Goal: Task Accomplishment & Management: Manage account settings

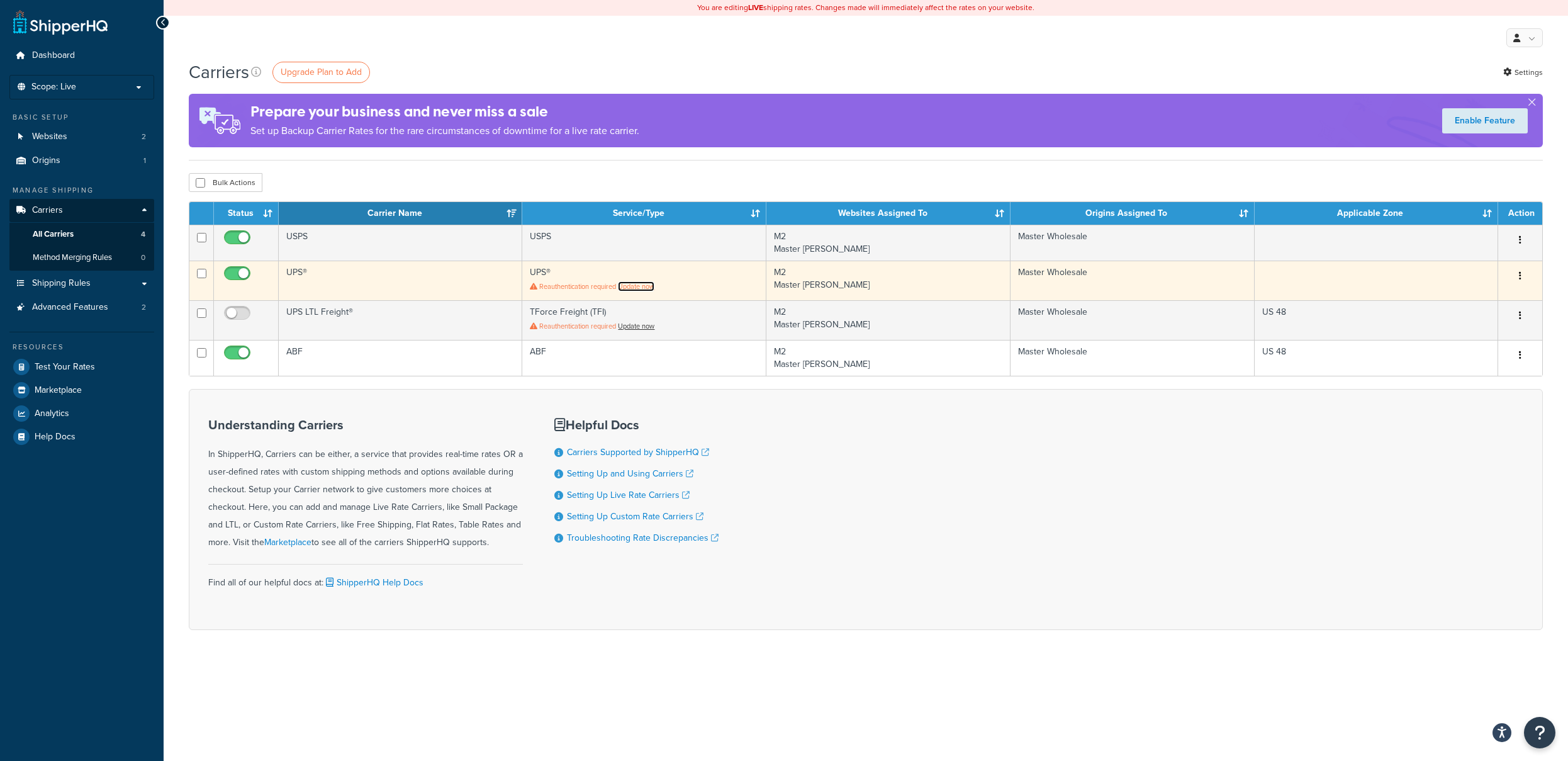
click at [641, 287] on link "Update now" at bounding box center [636, 286] width 37 height 10
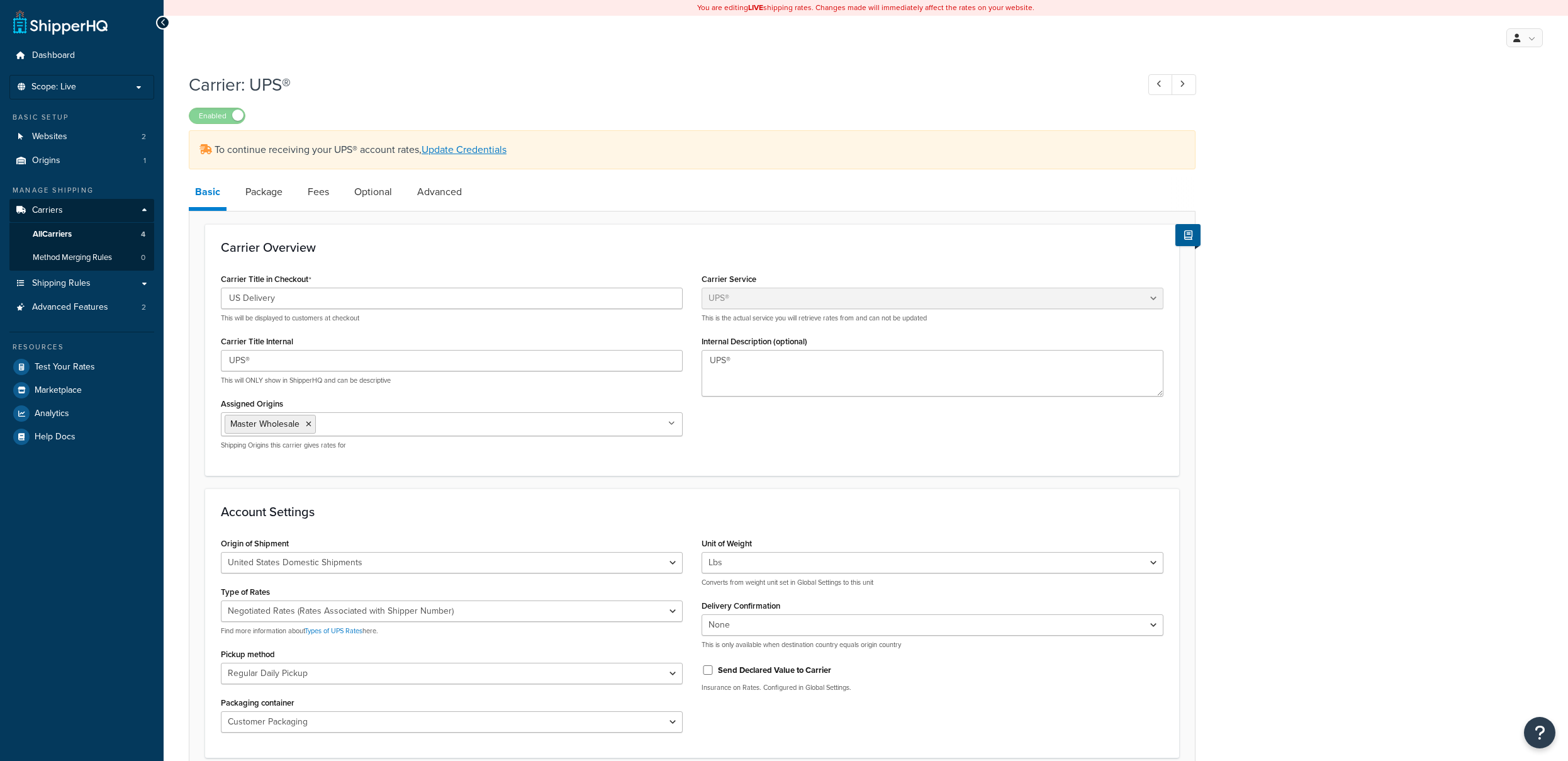
select select "ups"
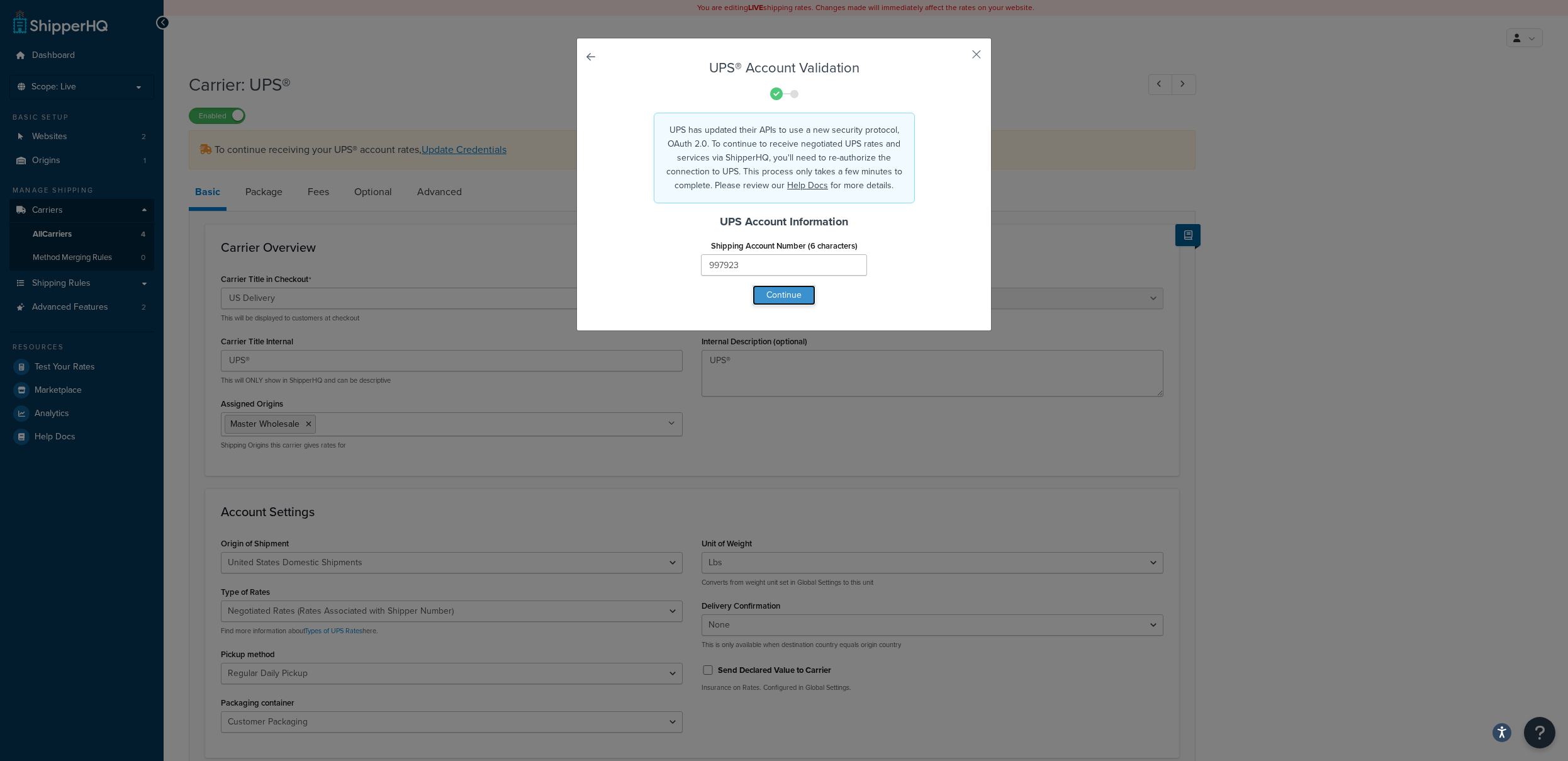
click at [788, 293] on button "Continue" at bounding box center [784, 295] width 63 height 20
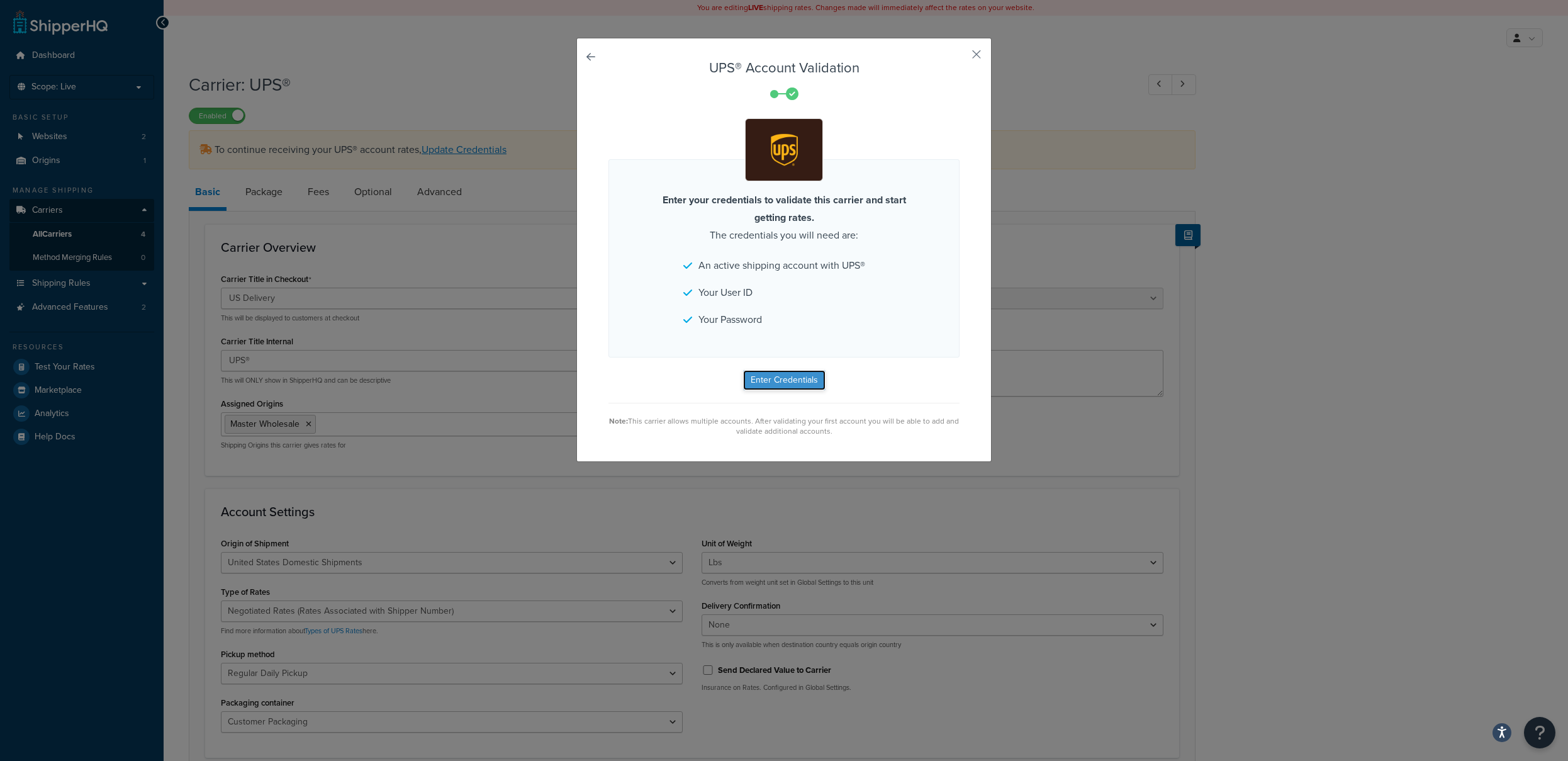
click at [790, 380] on button "Enter Credentials" at bounding box center [784, 380] width 82 height 20
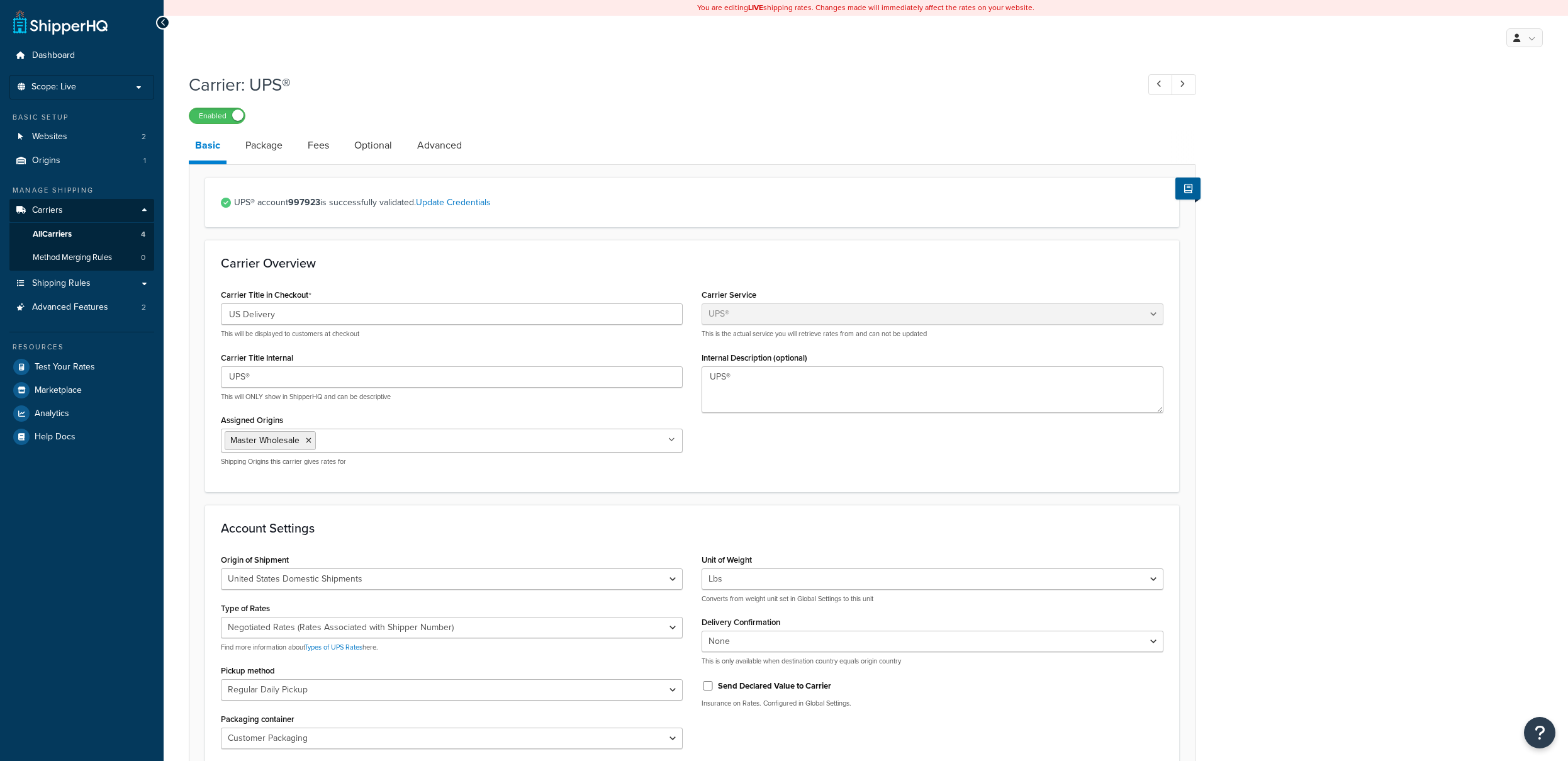
select select "ups"
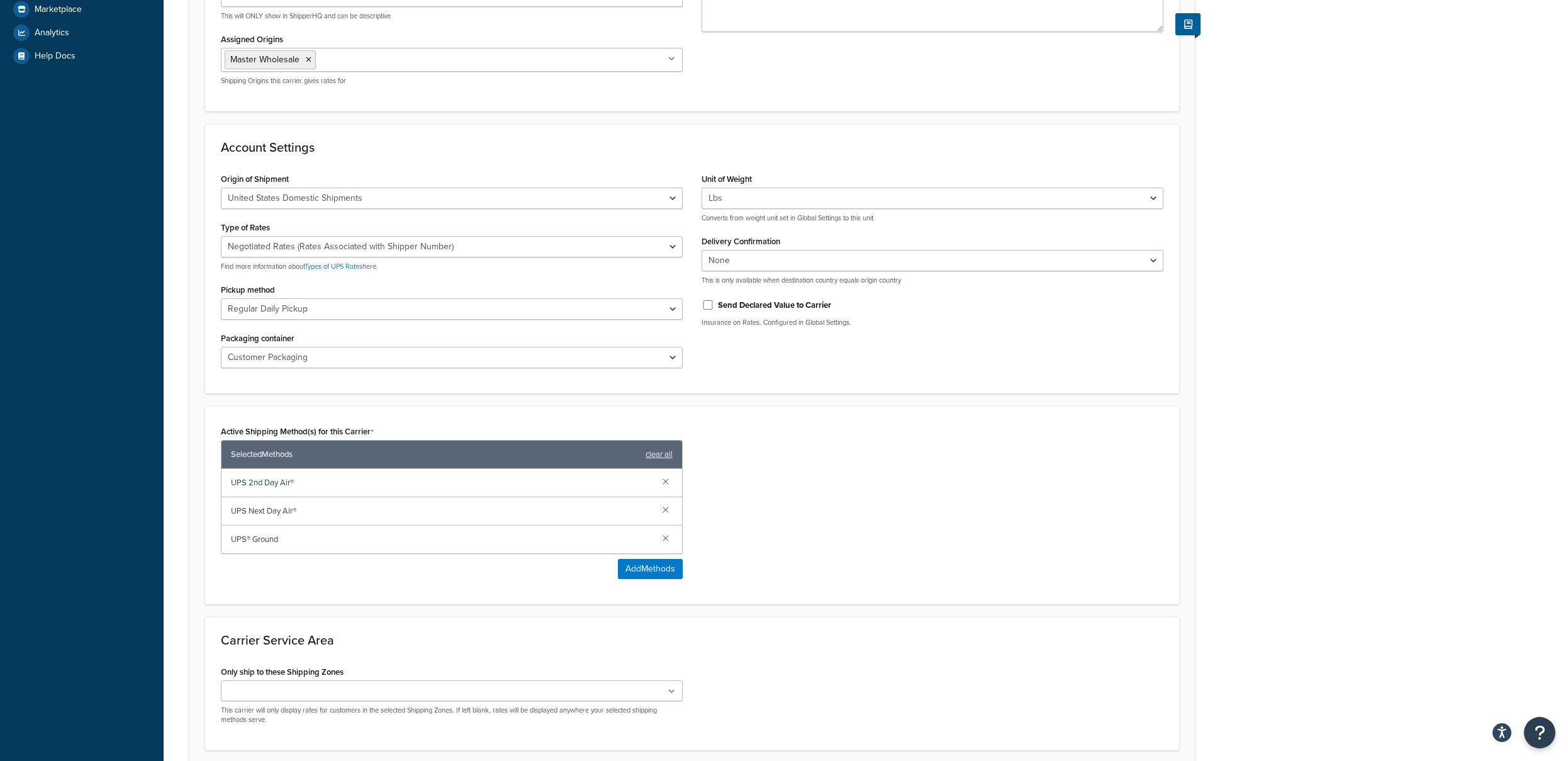
scroll to position [486, 0]
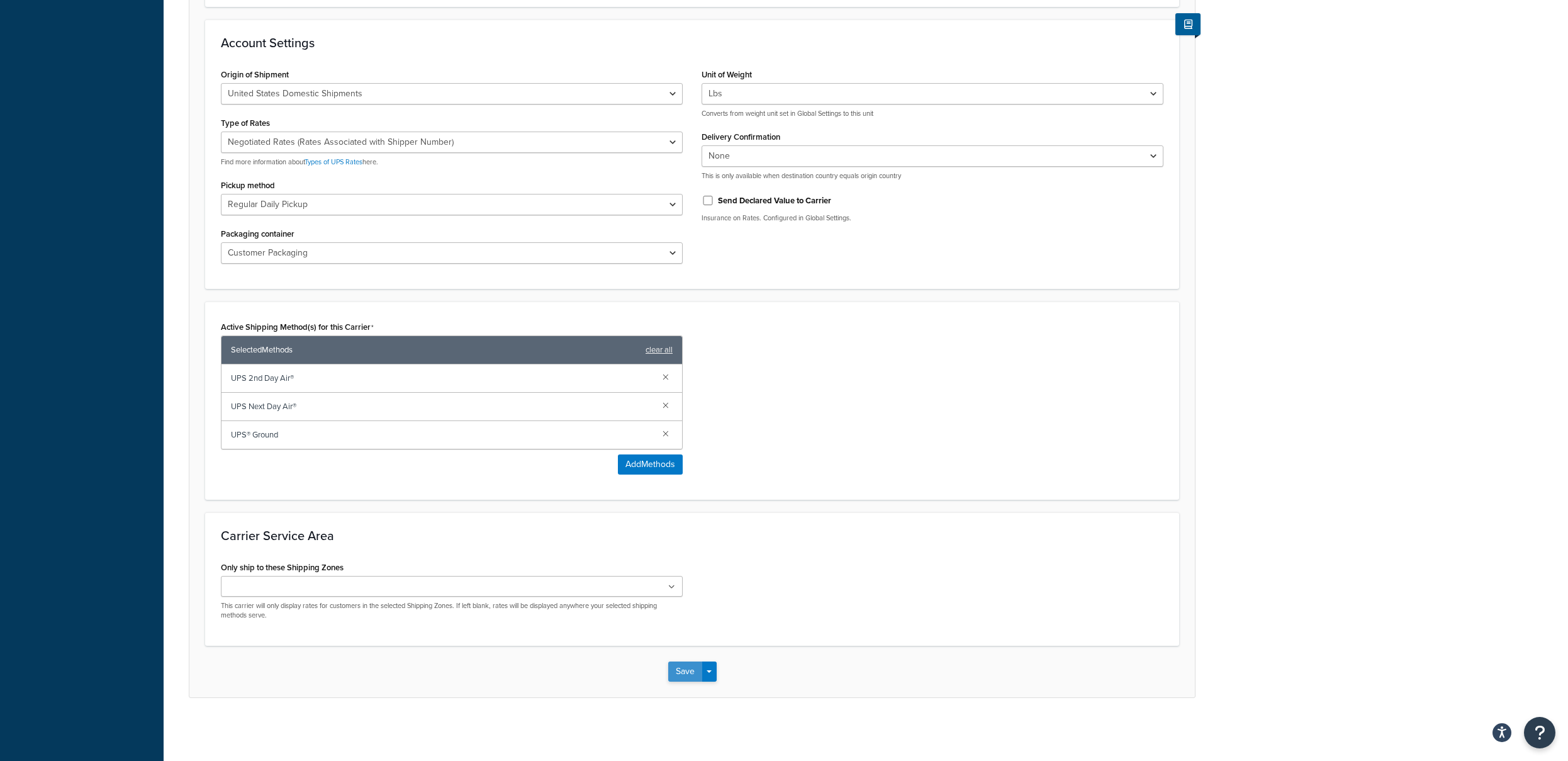
click at [686, 676] on button "Save" at bounding box center [685, 671] width 34 height 20
